Goal: Task Accomplishment & Management: Complete application form

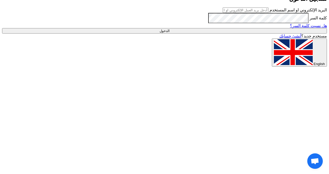
type input "[EMAIL_ADDRESS][DOMAIN_NAME]"
click at [259, 34] on input "الدخول" at bounding box center [164, 30] width 325 height 5
type input "Sign in"
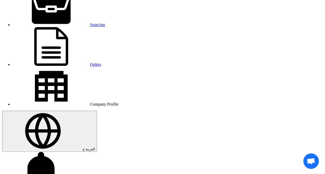
scroll to position [52, 0]
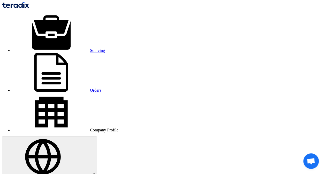
click at [29, 5] on img at bounding box center [15, 5] width 27 height 6
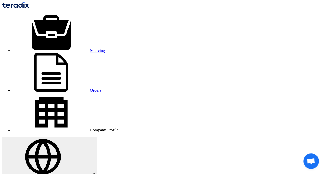
type input "32088"
type input "4838"
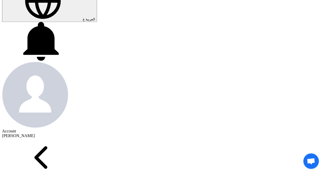
scroll to position [155, 0]
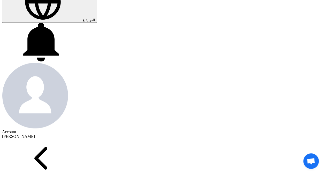
type input "[DATE]"
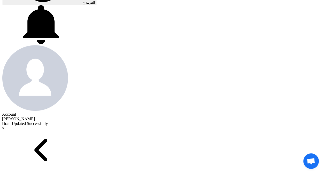
scroll to position [181, 0]
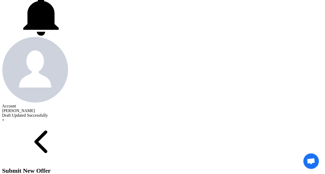
drag, startPoint x: 39, startPoint y: 133, endPoint x: 28, endPoint y: 132, distance: 11.2
type input "100"
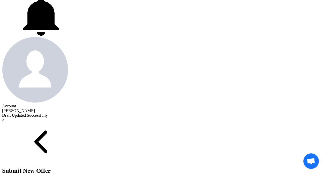
type input "30"
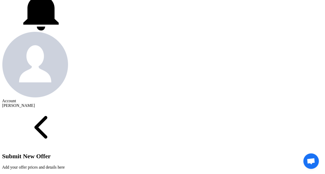
scroll to position [207, 0]
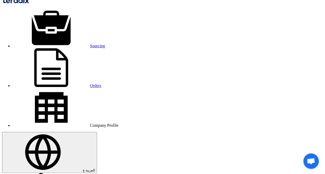
scroll to position [0, 0]
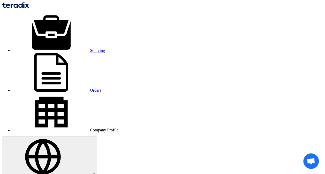
click at [29, 6] on img at bounding box center [15, 5] width 27 height 6
drag, startPoint x: 118, startPoint y: 65, endPoint x: 164, endPoint y: 71, distance: 46.2
copy div "STOM-015053-H-Strainer"
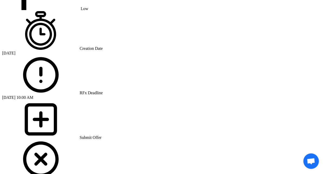
scroll to position [362, 0]
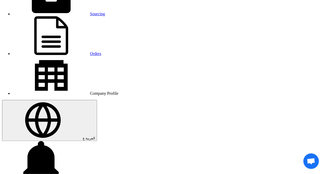
scroll to position [0, 0]
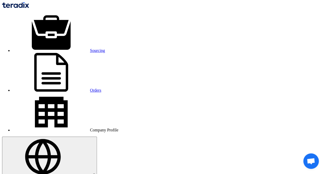
click at [29, 6] on img at bounding box center [15, 5] width 27 height 6
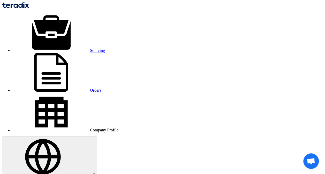
click at [29, 7] on img at bounding box center [15, 5] width 27 height 6
click at [35, 10] on div "Sourcing Orders Company Profile" at bounding box center [162, 67] width 321 height 130
click at [29, 6] on img at bounding box center [15, 5] width 27 height 6
